Goal: Task Accomplishment & Management: Use online tool/utility

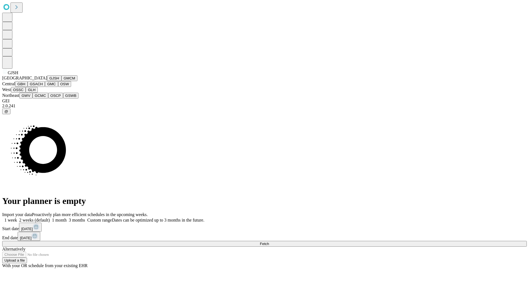
click at [47, 81] on button "GJSH" at bounding box center [54, 78] width 14 height 6
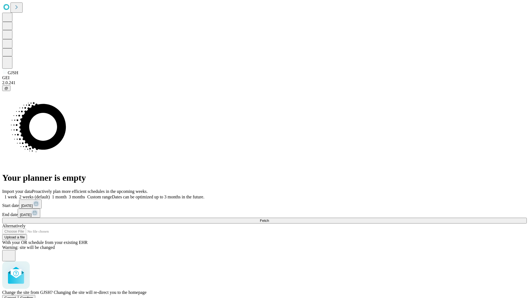
click at [33, 296] on span "Confirm" at bounding box center [26, 298] width 13 height 4
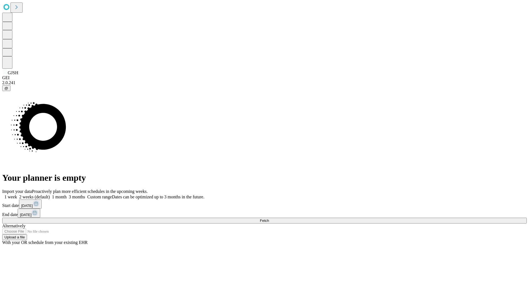
click at [67, 194] on label "1 month" at bounding box center [58, 196] width 17 height 5
click at [269, 218] on span "Fetch" at bounding box center [264, 220] width 9 height 4
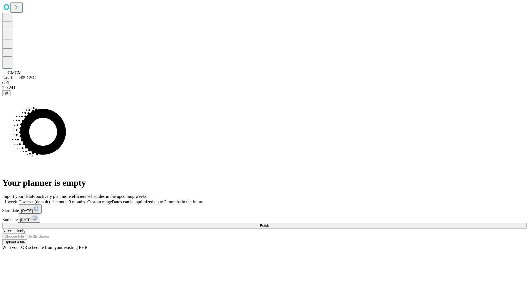
click at [67, 199] on label "1 month" at bounding box center [58, 201] width 17 height 5
click at [269, 223] on span "Fetch" at bounding box center [264, 225] width 9 height 4
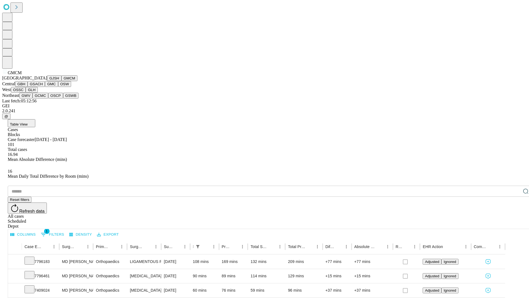
click at [28, 87] on button "GBH" at bounding box center [21, 84] width 12 height 6
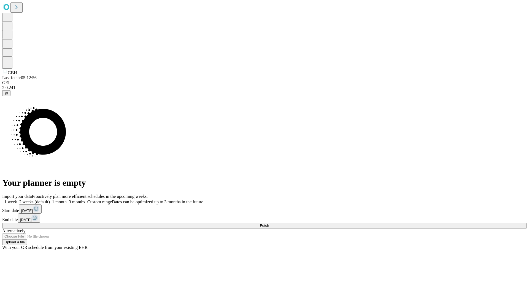
click at [67, 199] on label "1 month" at bounding box center [58, 201] width 17 height 5
click at [269, 223] on span "Fetch" at bounding box center [264, 225] width 9 height 4
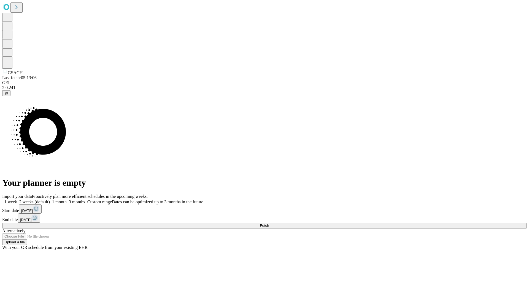
click at [67, 199] on label "1 month" at bounding box center [58, 201] width 17 height 5
click at [269, 223] on span "Fetch" at bounding box center [264, 225] width 9 height 4
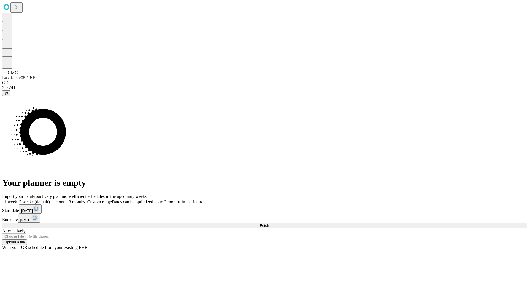
click at [67, 199] on label "1 month" at bounding box center [58, 201] width 17 height 5
click at [269, 223] on span "Fetch" at bounding box center [264, 225] width 9 height 4
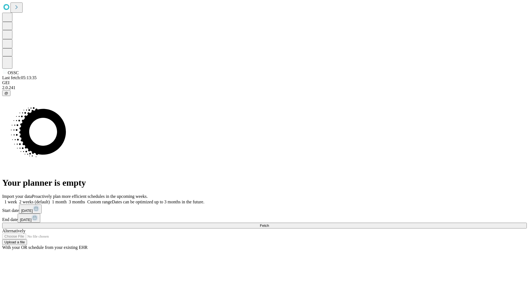
click at [269, 223] on span "Fetch" at bounding box center [264, 225] width 9 height 4
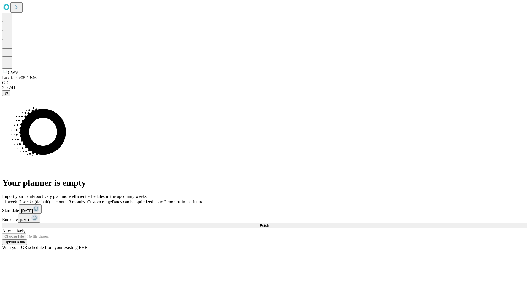
click at [67, 199] on label "1 month" at bounding box center [58, 201] width 17 height 5
click at [269, 223] on span "Fetch" at bounding box center [264, 225] width 9 height 4
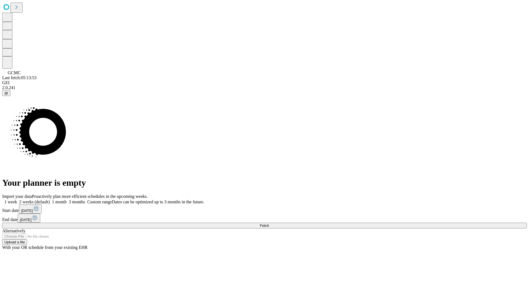
click at [67, 199] on label "1 month" at bounding box center [58, 201] width 17 height 5
click at [269, 223] on span "Fetch" at bounding box center [264, 225] width 9 height 4
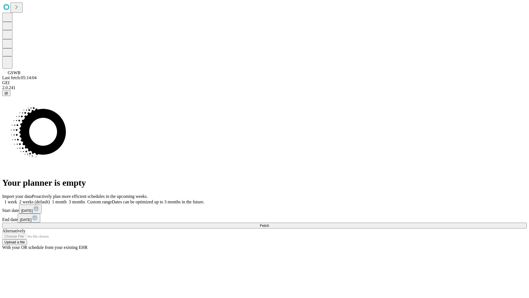
click at [269, 223] on span "Fetch" at bounding box center [264, 225] width 9 height 4
